Goal: Find specific page/section: Find specific page/section

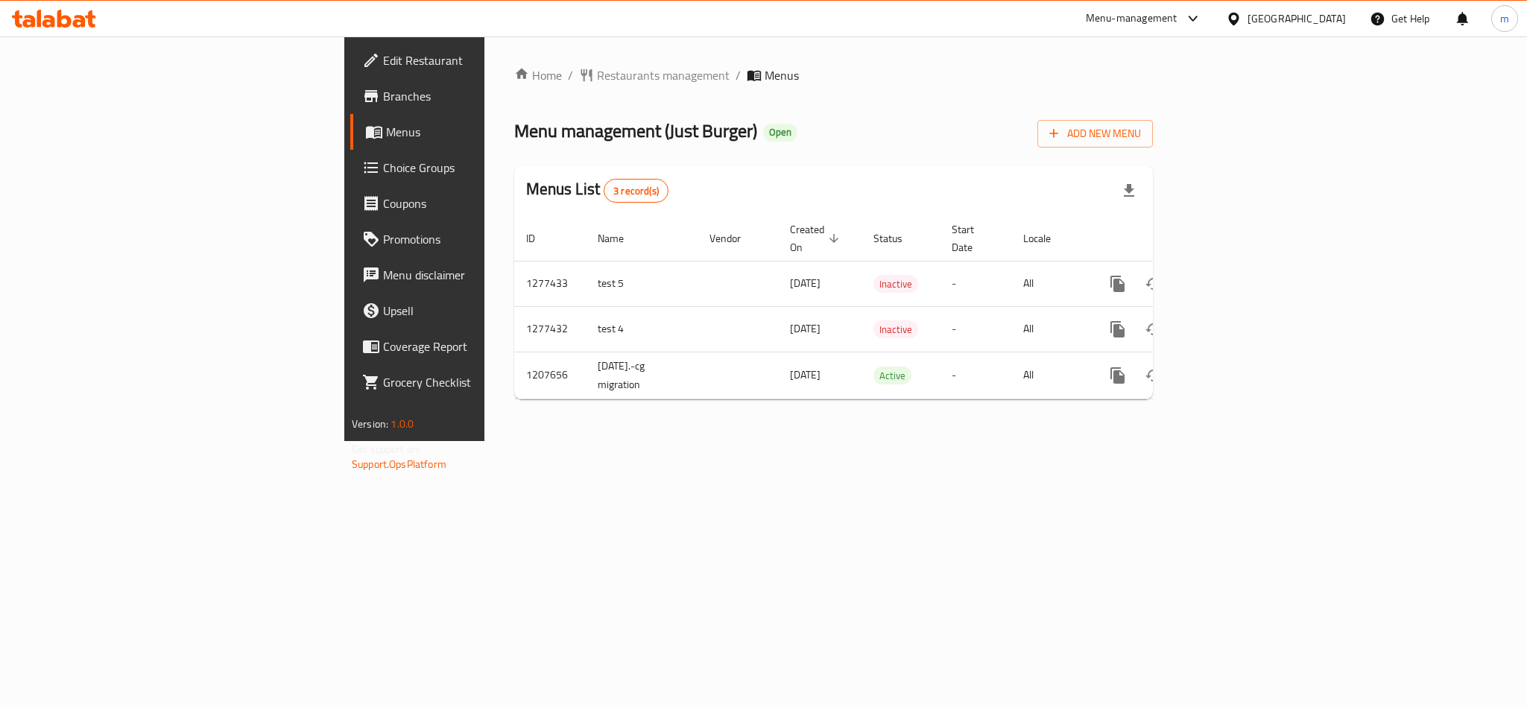
click at [514, 103] on div "Home / Restaurants management / Menus Menu management ( Just Burger ) Open Add …" at bounding box center [833, 238] width 639 height 345
click at [597, 79] on span "Restaurants management" at bounding box center [663, 75] width 133 height 18
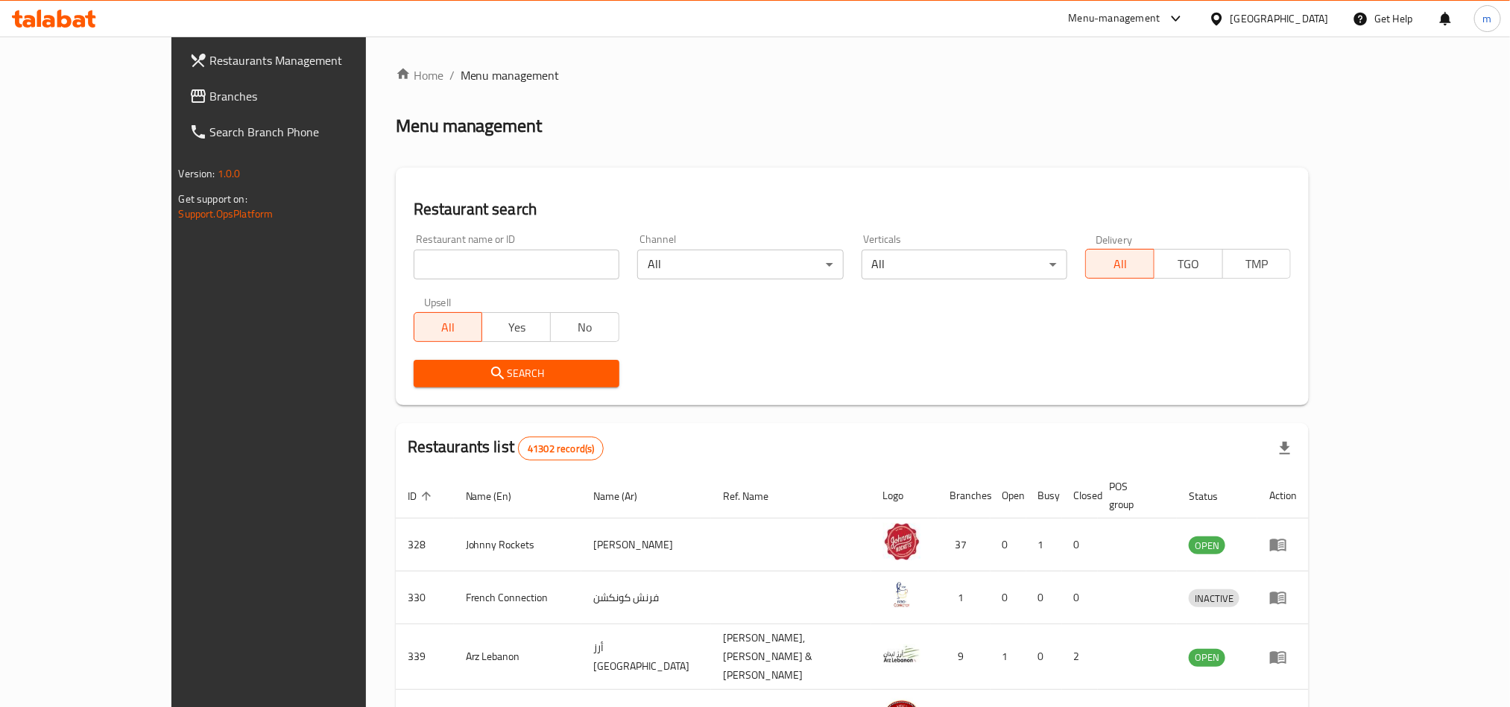
click at [414, 267] on input "search" at bounding box center [517, 265] width 206 height 30
paste input "642260"
type input "642260"
click at [426, 369] on span "Search" at bounding box center [517, 373] width 182 height 19
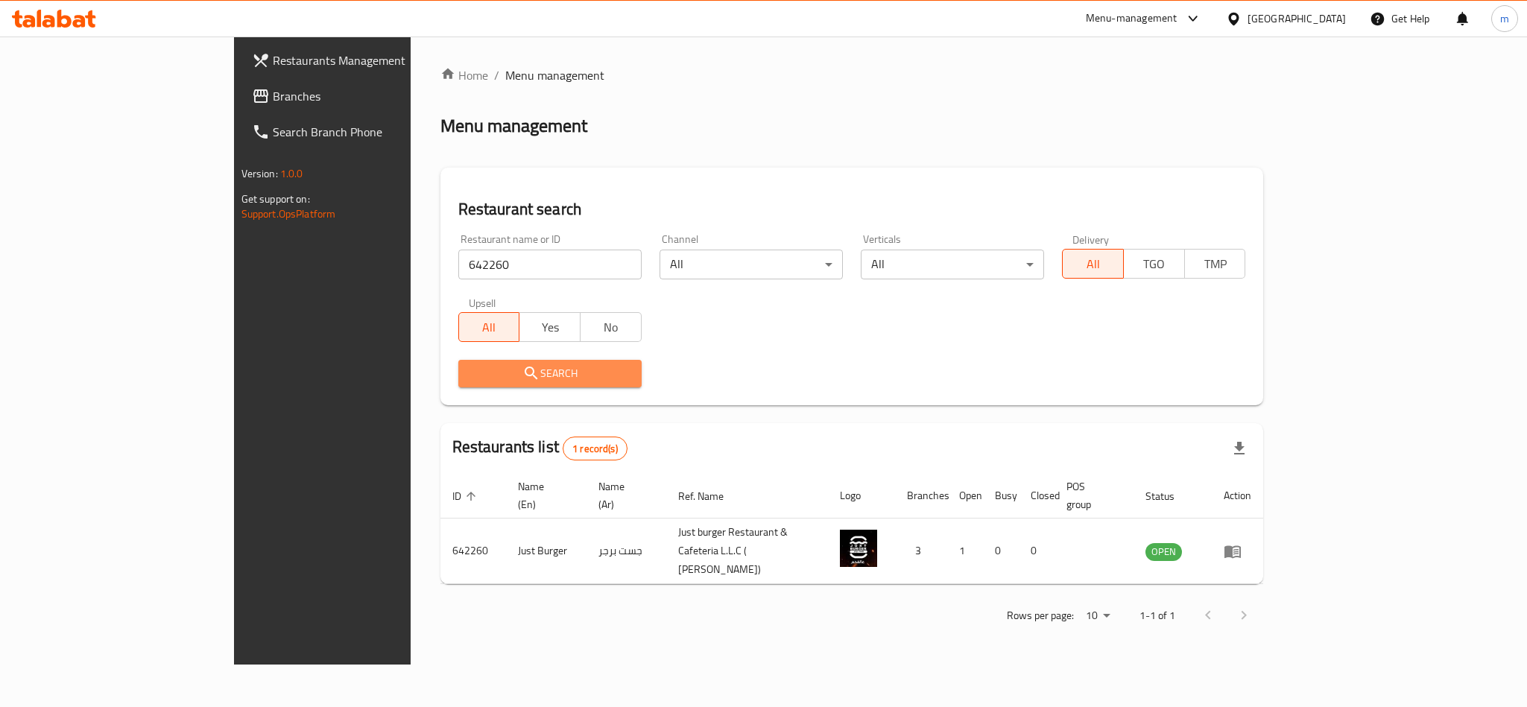
click at [470, 369] on span "Search" at bounding box center [549, 373] width 159 height 19
click at [273, 96] on span "Branches" at bounding box center [375, 96] width 204 height 18
